Goal: Navigation & Orientation: Find specific page/section

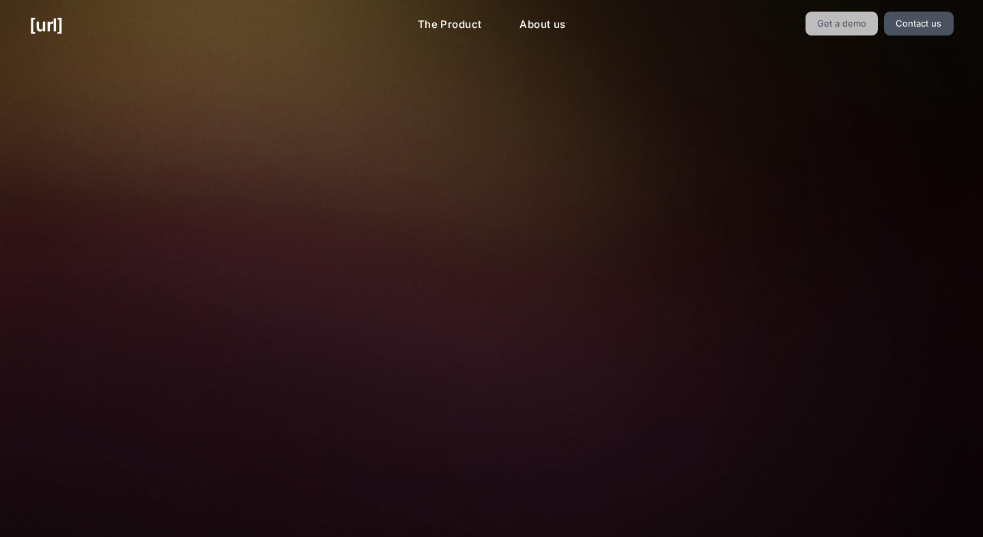
click at [841, 22] on link "Get a demo" at bounding box center [841, 24] width 73 height 24
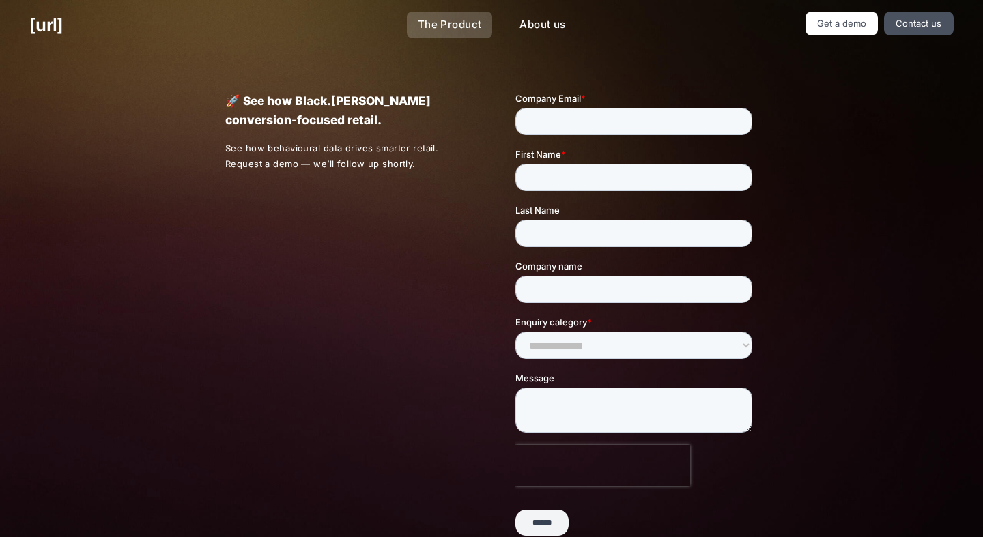
click at [460, 31] on link "The Product" at bounding box center [450, 25] width 86 height 27
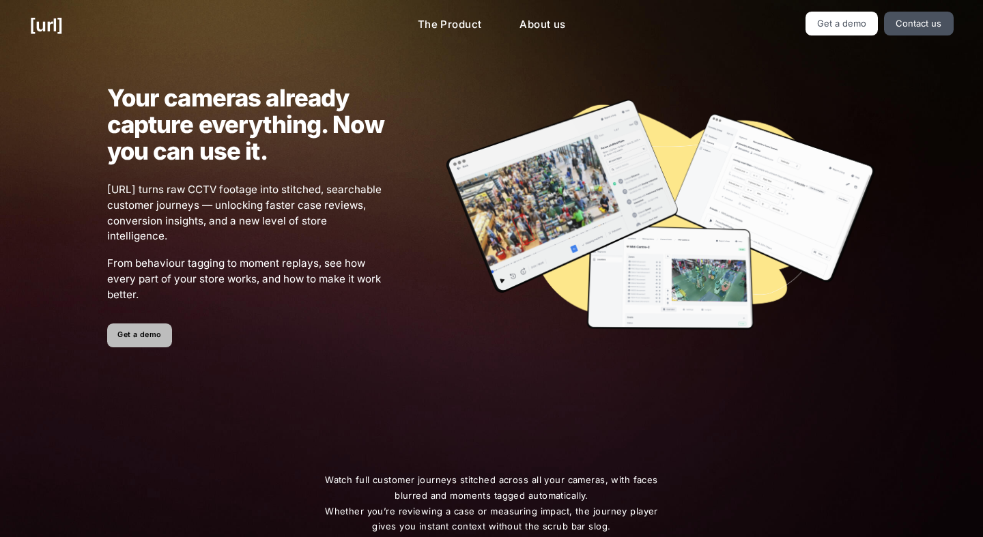
click at [156, 333] on link "Get a demo" at bounding box center [139, 335] width 65 height 24
